Goal: Find specific page/section: Find specific page/section

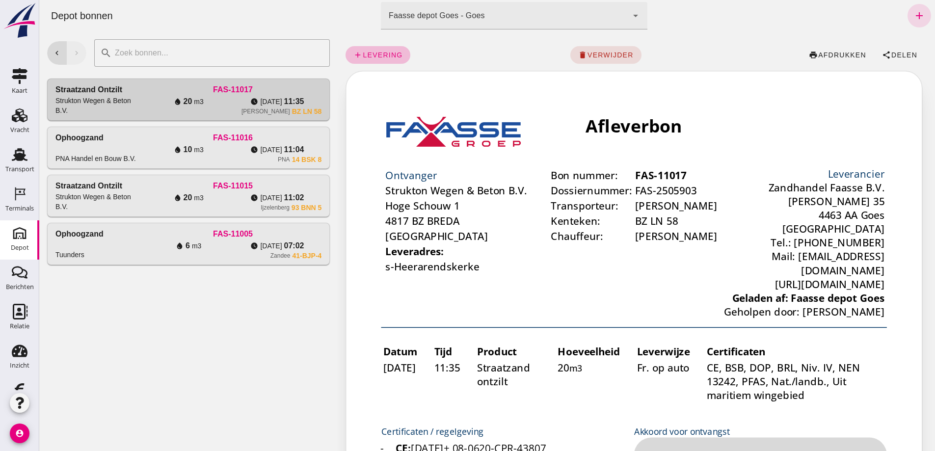
click at [151, 293] on div "chevron_left chevron_right search cancel Straatzand ontzilt Strukton Wegen & Be…" at bounding box center [188, 162] width 298 height 262
click at [630, 12] on icon "arrow_drop_down" at bounding box center [636, 16] width 12 height 12
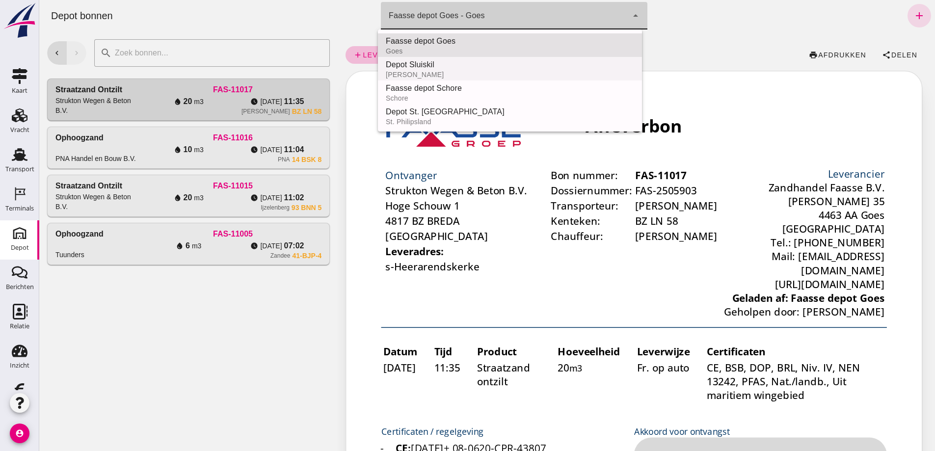
click at [447, 60] on div "Depot Sluiskil" at bounding box center [510, 65] width 248 height 12
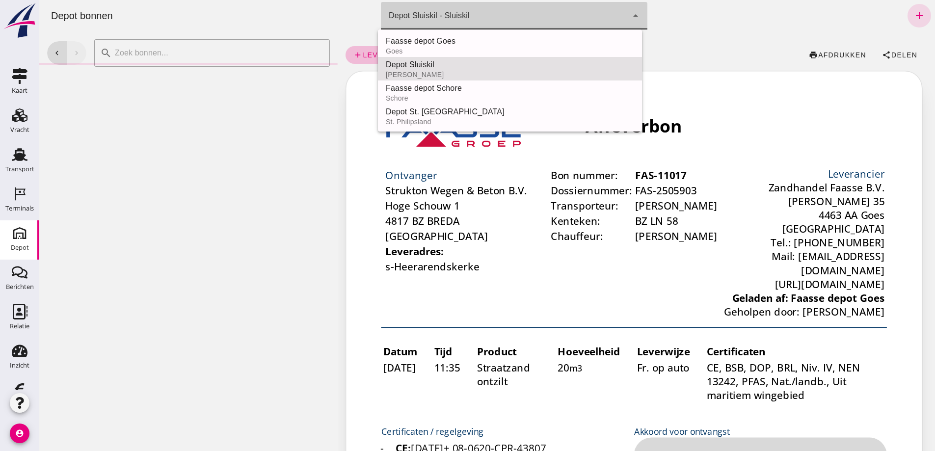
click at [630, 12] on icon "arrow_drop_down" at bounding box center [636, 16] width 12 height 12
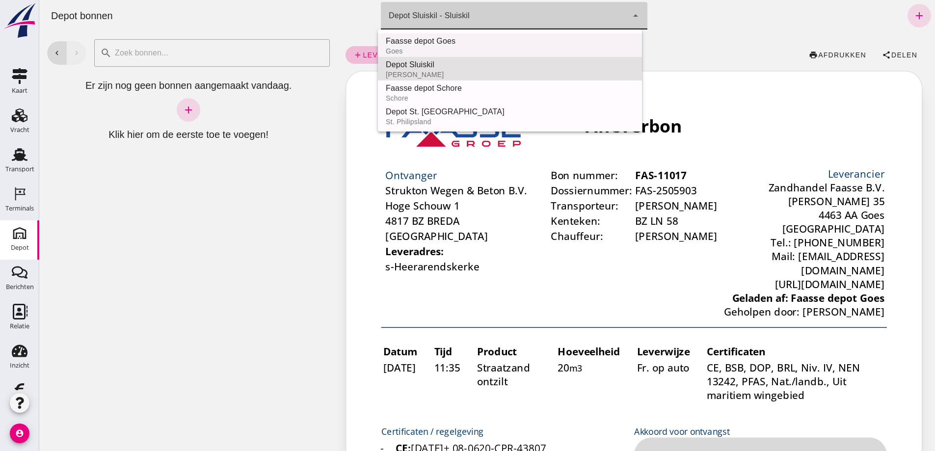
click at [470, 37] on div "Faasse depot Goes" at bounding box center [510, 41] width 248 height 12
type input "8d49d884-38cb-411c-a66c-fafb858bb749"
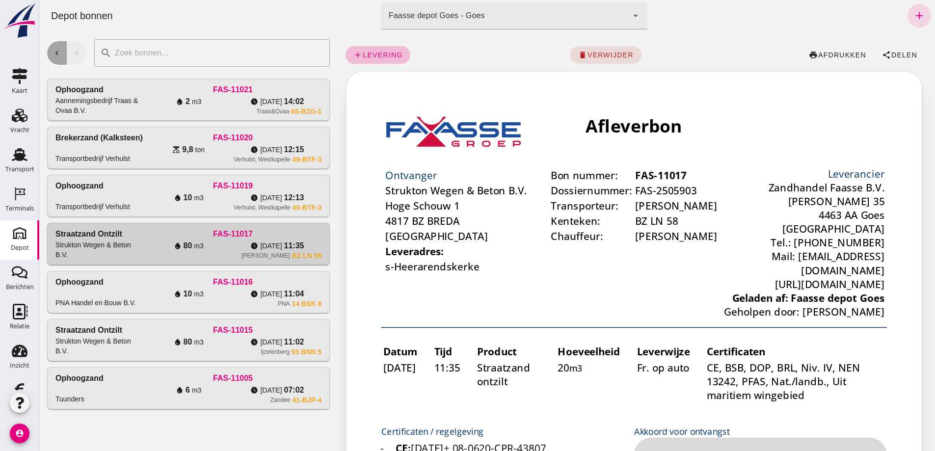
click at [55, 53] on icon "chevron_left" at bounding box center [57, 53] width 9 height 9
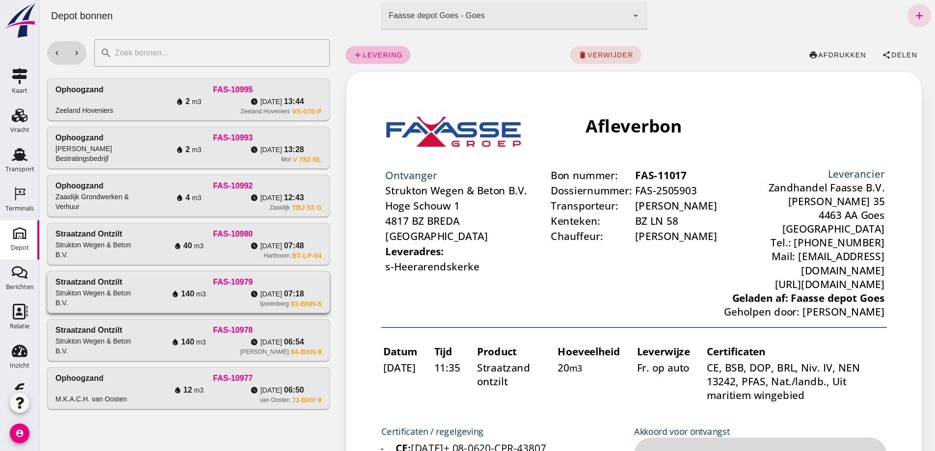
scroll to position [147, 0]
click at [47, 41] on button "chevron_left" at bounding box center [57, 53] width 20 height 24
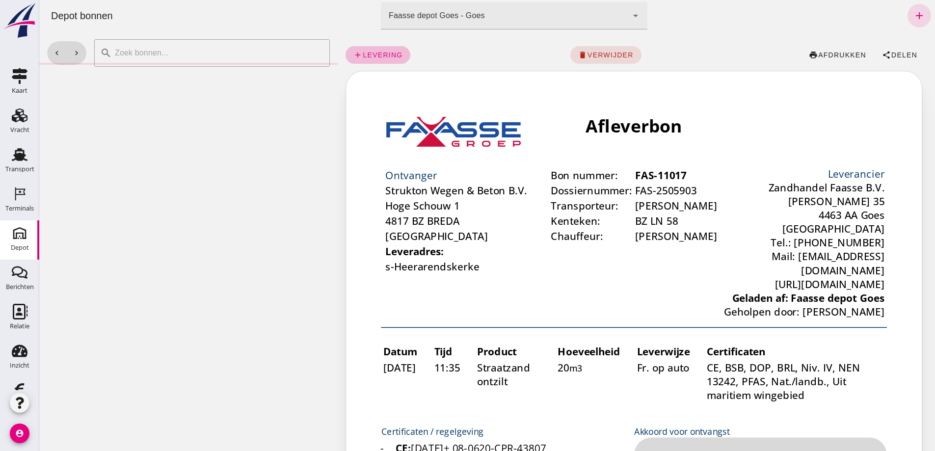
scroll to position [0, 0]
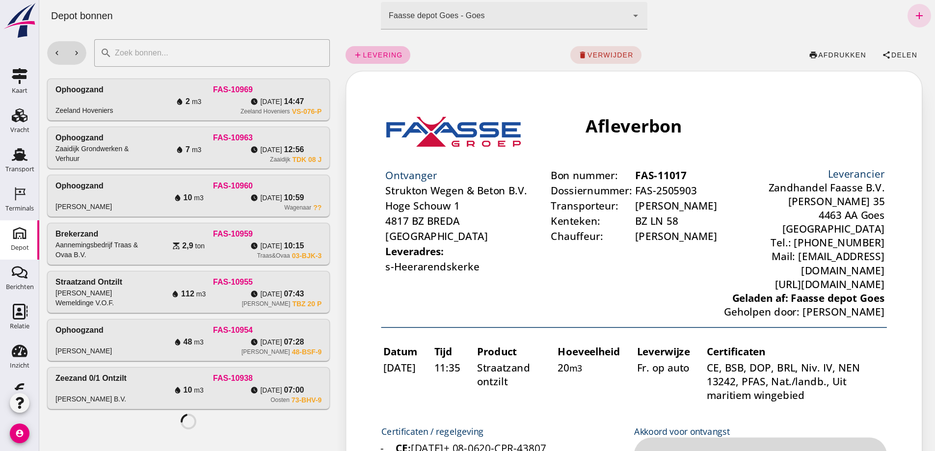
click at [17, 231] on icon "Depot" at bounding box center [20, 233] width 16 height 16
click at [630, 10] on icon "arrow_drop_down" at bounding box center [636, 16] width 12 height 12
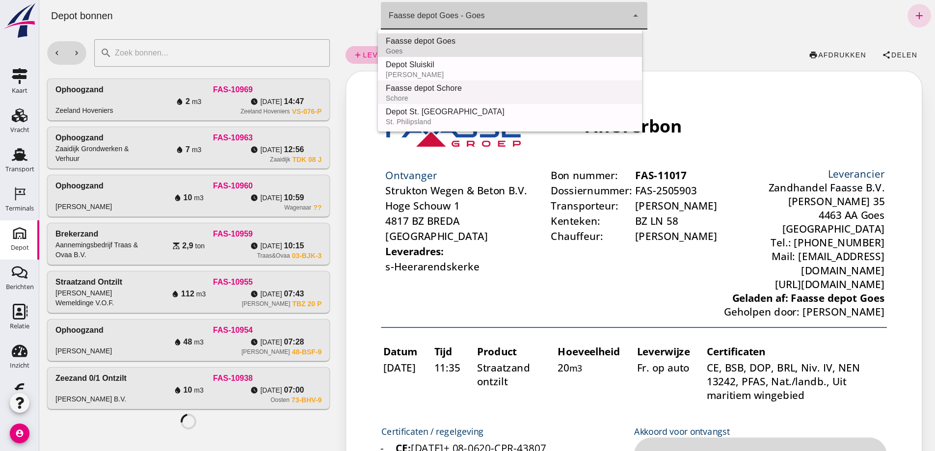
click at [462, 87] on div "Faasse depot Schore" at bounding box center [510, 88] width 248 height 12
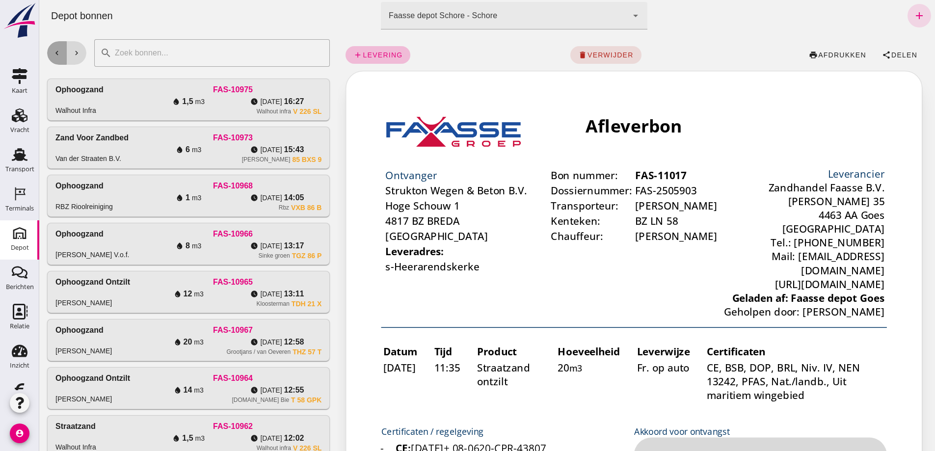
click at [55, 54] on icon "chevron_left" at bounding box center [57, 53] width 9 height 9
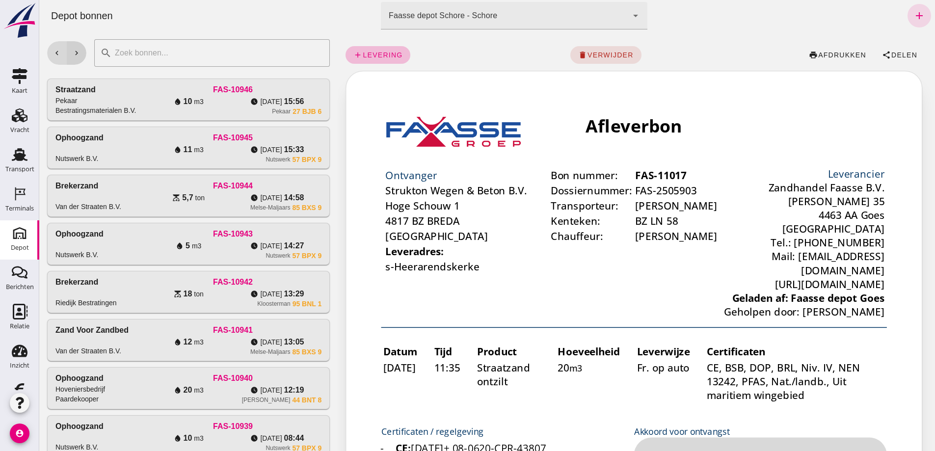
click at [79, 52] on icon "chevron_right" at bounding box center [76, 53] width 9 height 9
click at [80, 54] on icon "chevron_right" at bounding box center [76, 53] width 9 height 9
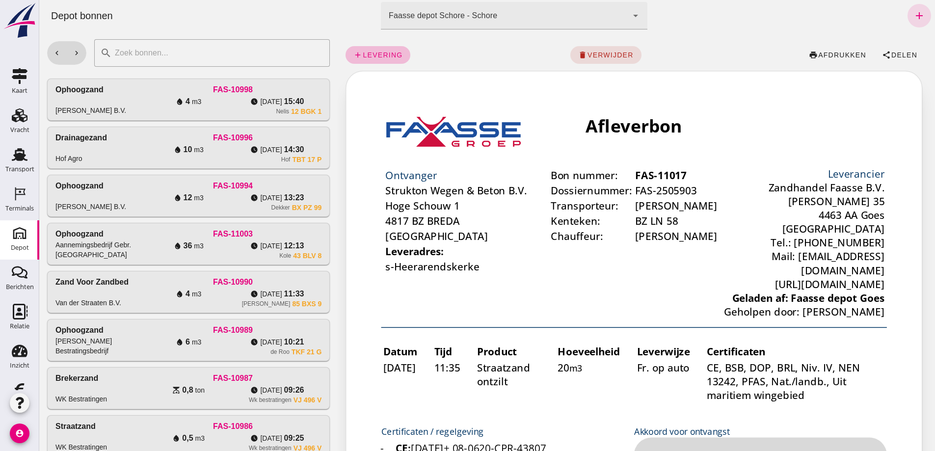
click at [78, 51] on icon "chevron_right" at bounding box center [76, 53] width 9 height 9
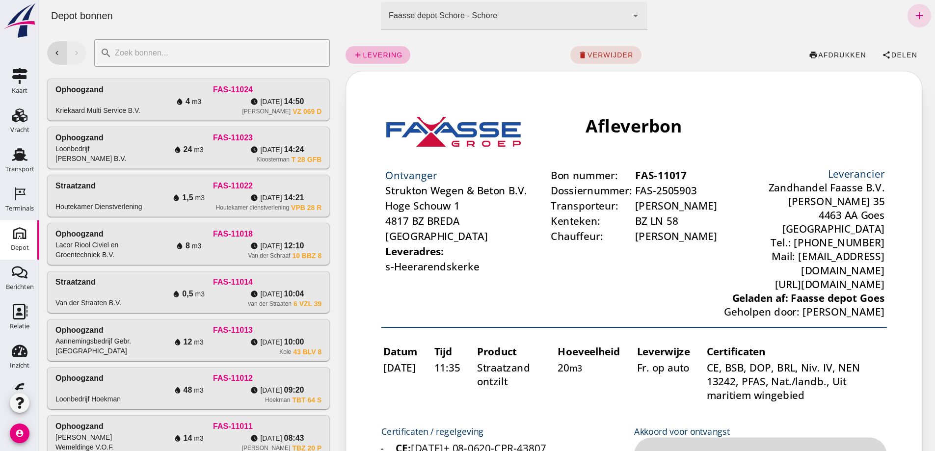
click at [630, 15] on icon "arrow_drop_down" at bounding box center [636, 16] width 12 height 12
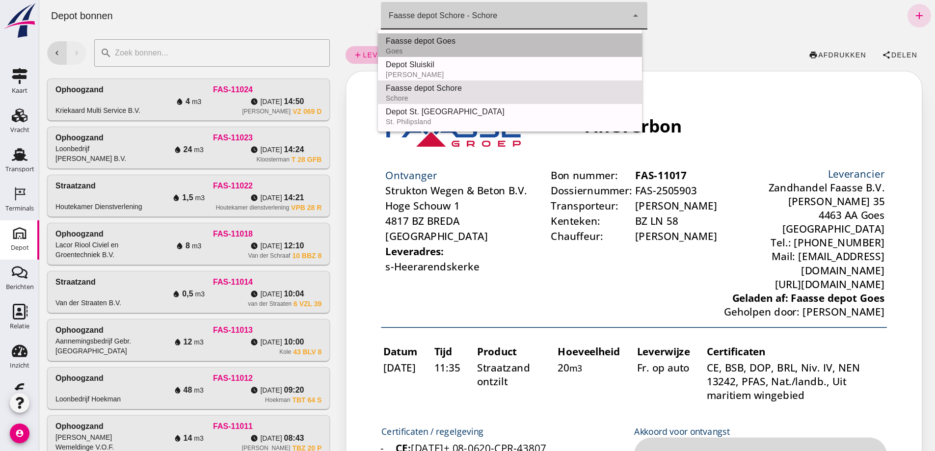
click at [440, 34] on div "Faasse depot Goes Goes" at bounding box center [510, 45] width 264 height 24
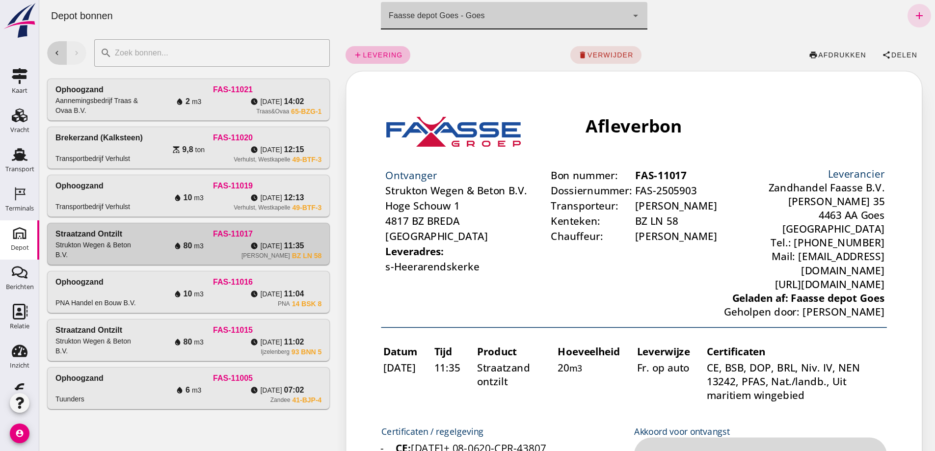
click at [59, 52] on icon "chevron_left" at bounding box center [57, 53] width 9 height 9
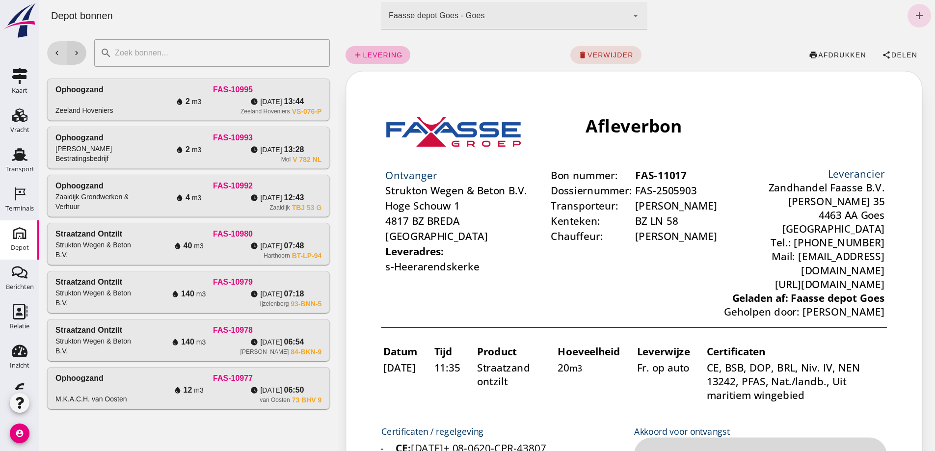
click at [78, 54] on icon "chevron_right" at bounding box center [76, 53] width 9 height 9
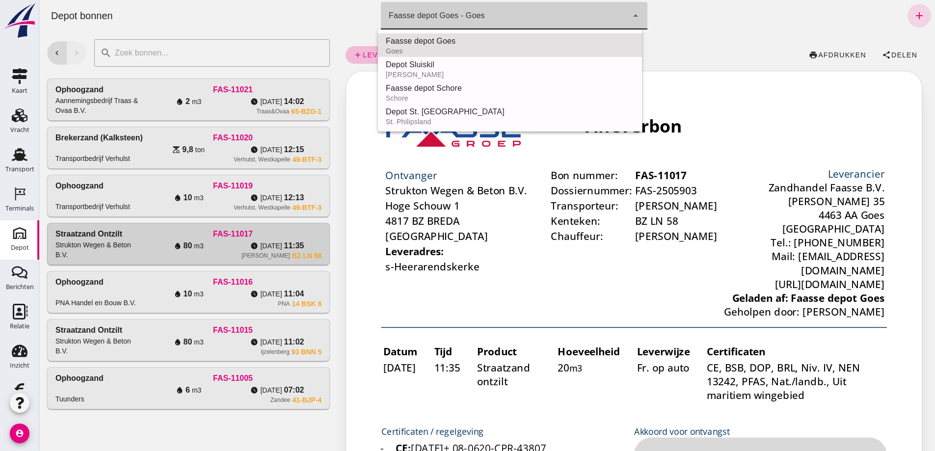
click at [630, 15] on icon "arrow_drop_down" at bounding box center [636, 16] width 12 height 12
click at [455, 86] on div "Faasse depot Schore" at bounding box center [510, 88] width 248 height 12
type input "da4e762a-ddf1-4556-b2ca-bcf6277de398"
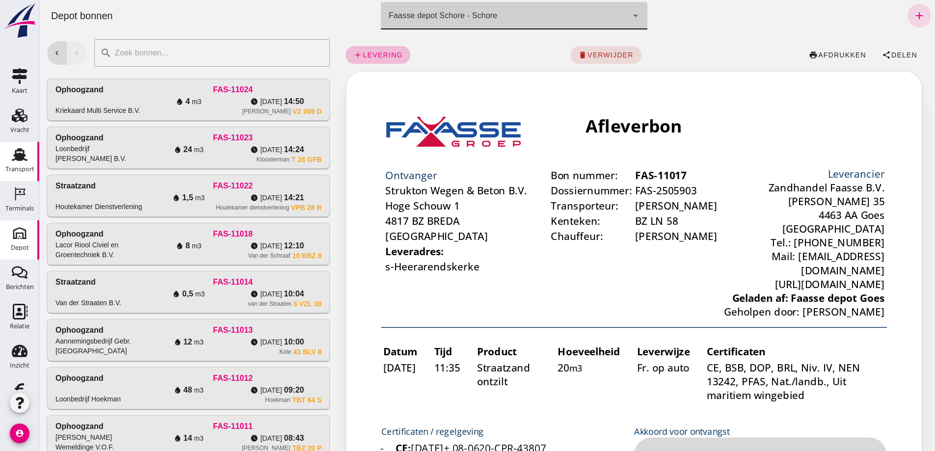
click at [16, 156] on use at bounding box center [20, 154] width 16 height 13
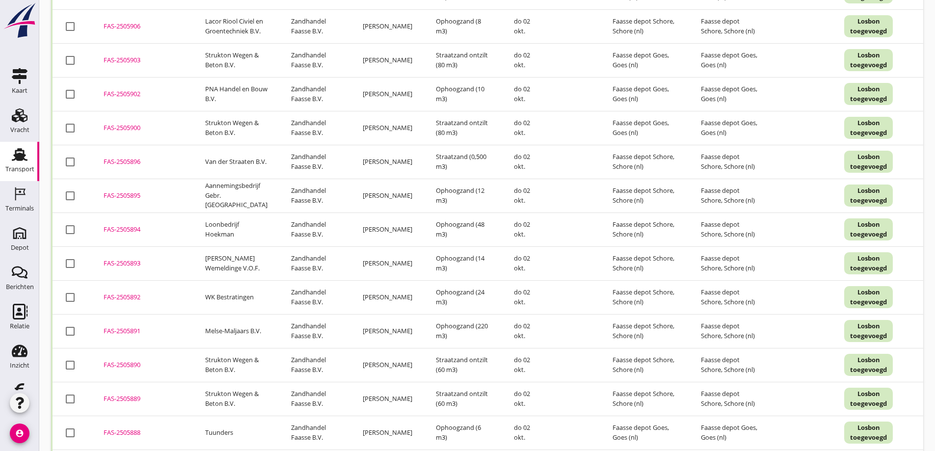
scroll to position [294, 0]
